Goal: Transaction & Acquisition: Purchase product/service

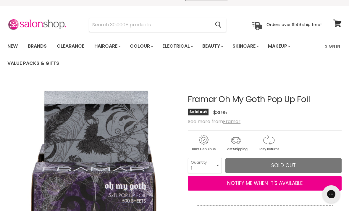
click at [238, 115] on div "Sold out $31.95" at bounding box center [265, 112] width 154 height 8
click at [238, 121] on u "Framar" at bounding box center [231, 121] width 17 height 7
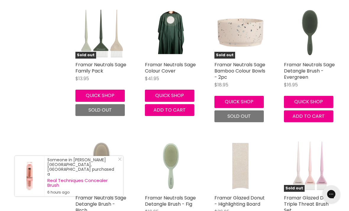
scroll to position [2338, 0]
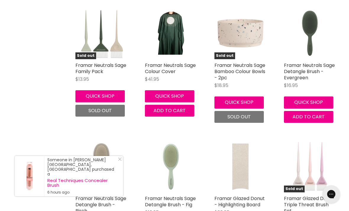
click at [316, 62] on link "Framar Neutrals Sage Detangle Brush - Evergreen" at bounding box center [309, 71] width 51 height 19
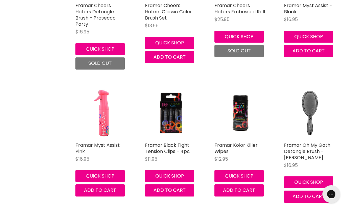
scroll to position [2796, 0]
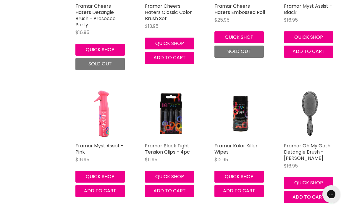
click at [314, 104] on img "Main content" at bounding box center [310, 114] width 52 height 52
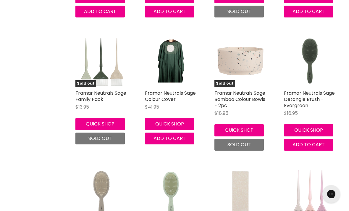
scroll to position [2310, 0]
click at [314, 90] on link "Framar Neutrals Sage Detangle Brush - Evergreen" at bounding box center [309, 99] width 51 height 19
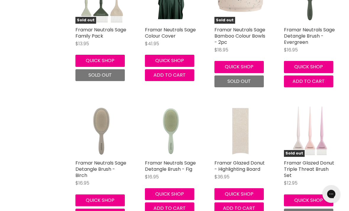
scroll to position [2405, 0]
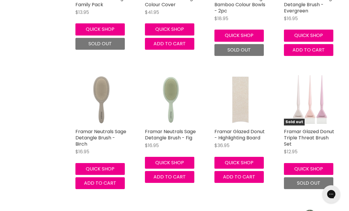
click at [163, 74] on img "Main content" at bounding box center [171, 100] width 52 height 52
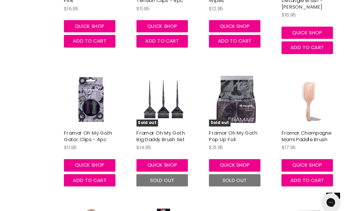
scroll to position [2947, 0]
click at [84, 169] on span "Add to cart" at bounding box center [100, 172] width 32 height 7
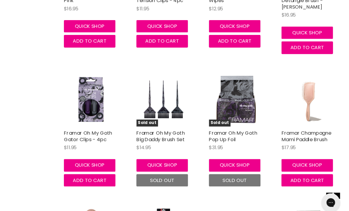
click at [79, 73] on img "Main content" at bounding box center [101, 95] width 52 height 52
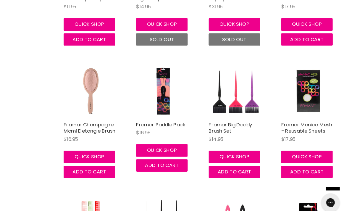
scroll to position [3082, 1]
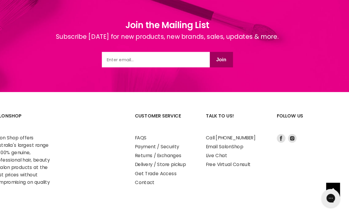
scroll to position [4049, 0]
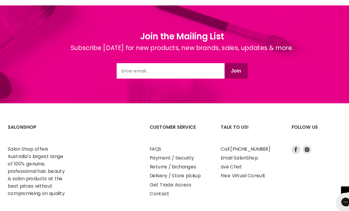
click at [186, 165] on link "Delivery / Store pickup" at bounding box center [167, 168] width 49 height 6
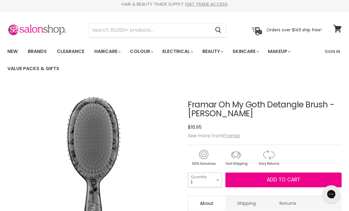
click at [215, 181] on select "1 2 3 4 5 6 7 8 9 10+" at bounding box center [205, 179] width 34 height 15
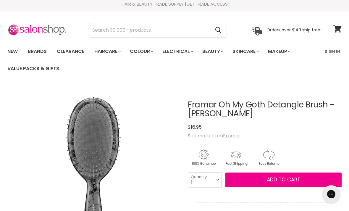
select select "7"
type input "7"
click at [276, 176] on span "Add to cart" at bounding box center [283, 179] width 33 height 7
click at [310, 178] on button "Add to cart" at bounding box center [283, 179] width 116 height 15
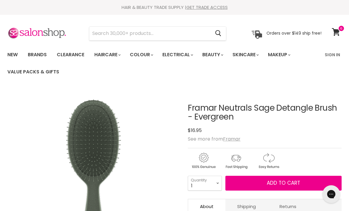
select select "6"
type input "6"
click at [276, 178] on button "Add to cart" at bounding box center [283, 183] width 116 height 15
click at [282, 180] on span "Add to cart" at bounding box center [283, 182] width 33 height 7
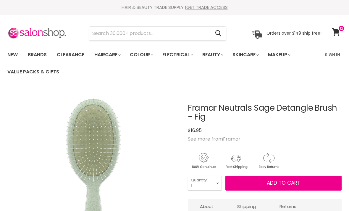
scroll to position [43, 0]
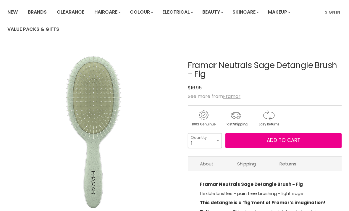
click at [210, 143] on select "1 2 3 4 5 6 7 8 9 10+" at bounding box center [205, 140] width 34 height 15
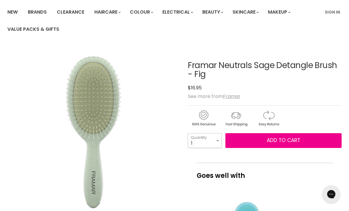
select select "6"
type input "6"
click at [276, 143] on span "Add to cart" at bounding box center [283, 140] width 33 height 7
click at [304, 136] on button "Add to cart" at bounding box center [283, 140] width 116 height 15
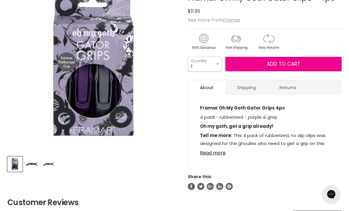
click at [212, 65] on select "1 2 3 4 5 6 7 8 9 10+" at bounding box center [205, 63] width 34 height 15
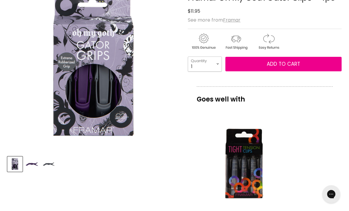
select select "4"
type input "4"
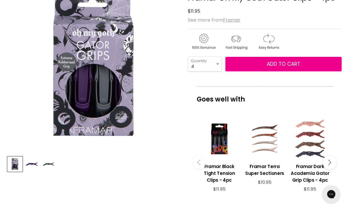
click at [279, 68] on button "Add to cart" at bounding box center [283, 64] width 116 height 15
click at [318, 62] on button "Add to cart" at bounding box center [283, 64] width 116 height 15
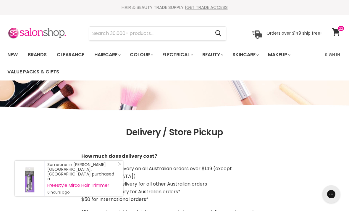
click at [334, 35] on link "View cart" at bounding box center [337, 32] width 16 height 14
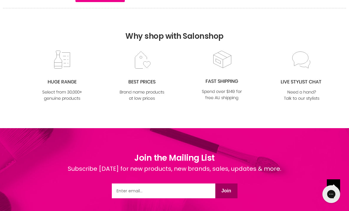
scroll to position [264, 0]
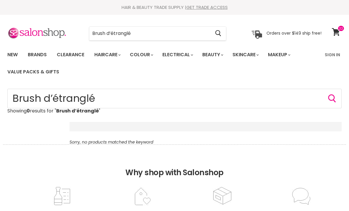
click at [176, 37] on input "Brush d’étranglé" at bounding box center [149, 34] width 121 height 14
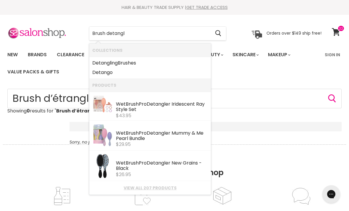
type input "Brush detangle"
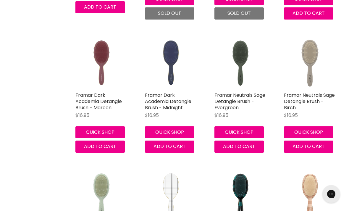
scroll to position [646, 0]
click at [168, 60] on img "Main content" at bounding box center [171, 63] width 52 height 52
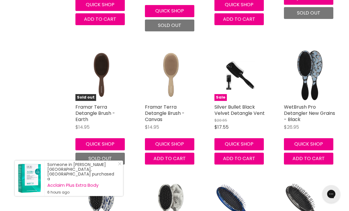
scroll to position [1046, 0]
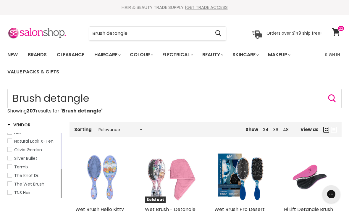
click at [12, 58] on link "New" at bounding box center [12, 54] width 19 height 12
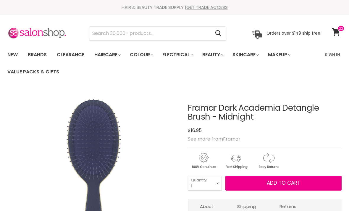
scroll to position [31, 0]
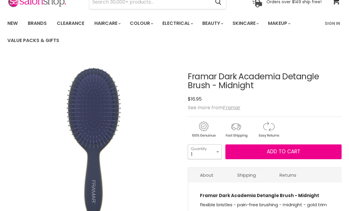
click at [218, 148] on select "1 2 3 4 5 6 7 8 9 10+" at bounding box center [205, 151] width 34 height 15
select select "3"
type input "3"
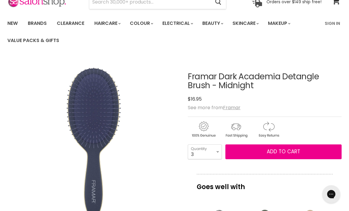
click at [283, 152] on span "Add to cart" at bounding box center [283, 151] width 33 height 7
click at [317, 147] on button "Add to cart" at bounding box center [283, 151] width 116 height 15
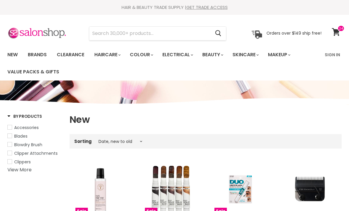
select select "created-descending"
click at [337, 33] on icon at bounding box center [336, 32] width 8 height 8
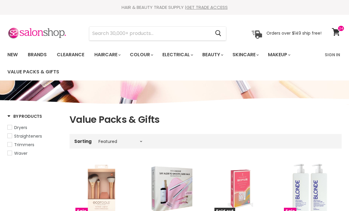
select select "manual"
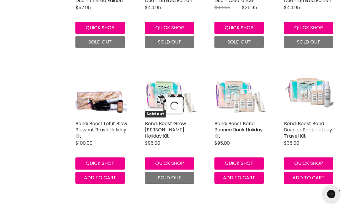
select select "manual"
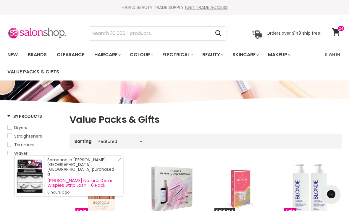
click at [175, 35] on input "Search" at bounding box center [149, 34] width 121 height 14
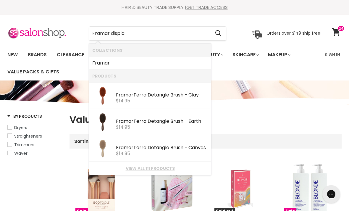
type input "Framar display"
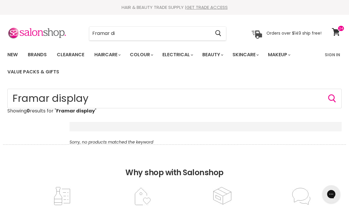
click at [183, 32] on input "Framar di" at bounding box center [149, 34] width 121 height 14
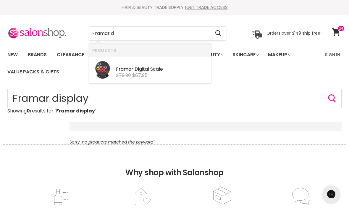
type input "Framar"
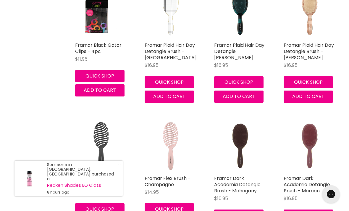
scroll to position [2940, 0]
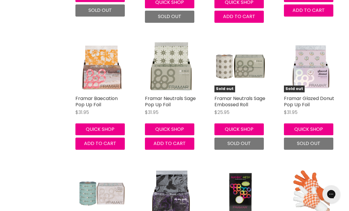
scroll to position [1483, 0]
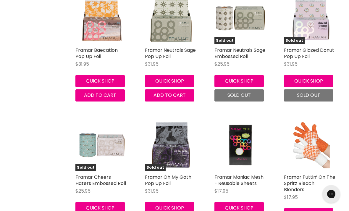
click at [152, 202] on button "Quick shop" at bounding box center [169, 208] width 49 height 12
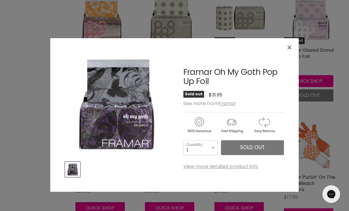
click at [249, 163] on div "Framar Oh My Goth Pop Up Foil No reviews Sold out $31.95 See more from Framar 1…" at bounding box center [233, 111] width 100 height 116
click at [246, 165] on link "View more detailed product info" at bounding box center [220, 166] width 75 height 5
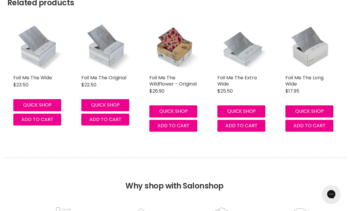
scroll to position [476, 0]
